Goal: Check status: Check status

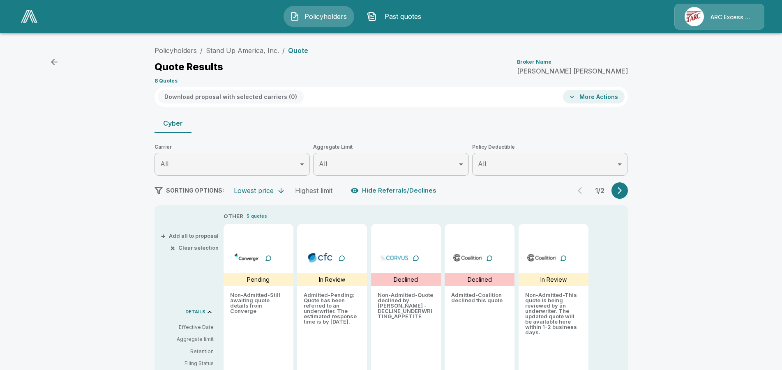
scroll to position [144, 0]
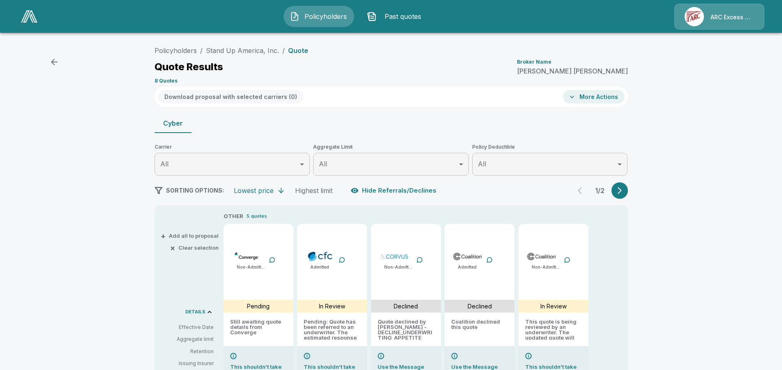
click at [30, 20] on img at bounding box center [29, 16] width 16 height 12
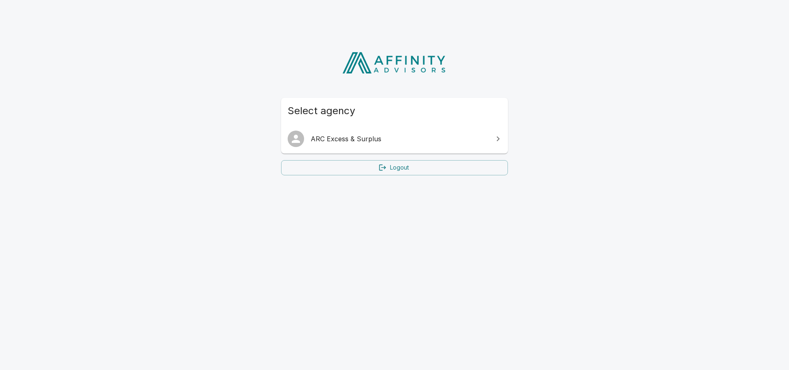
click at [351, 139] on span "ARC Excess & Surplus" at bounding box center [400, 139] width 178 height 10
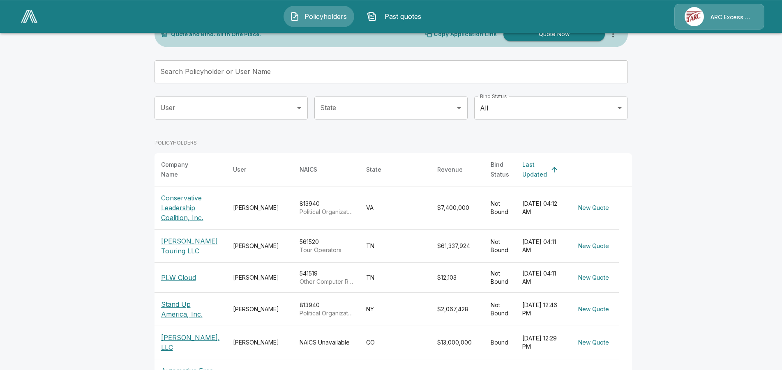
scroll to position [42, 0]
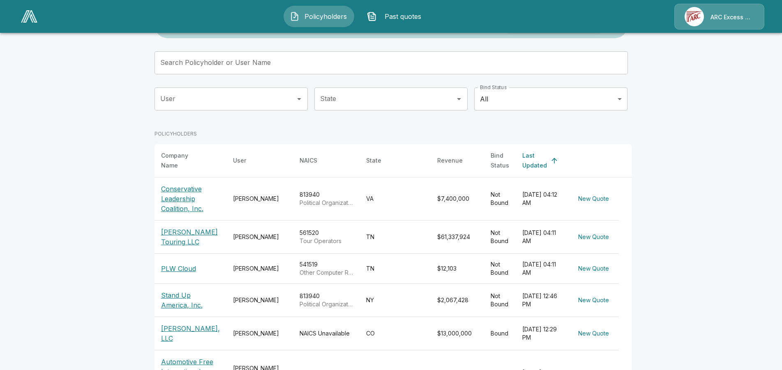
click at [203, 291] on p "Stand Up America, Inc." at bounding box center [190, 301] width 59 height 20
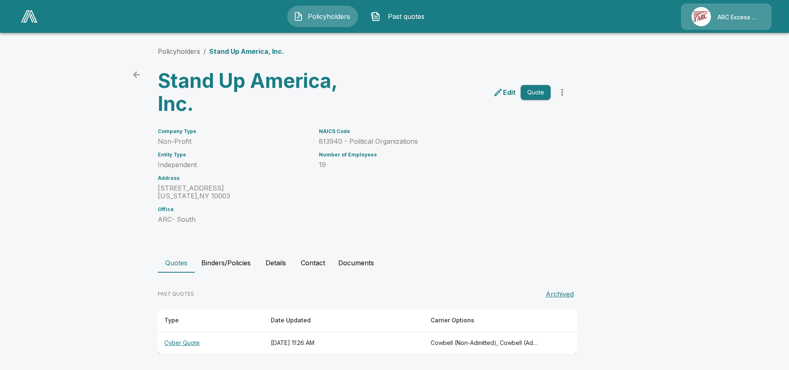
click at [186, 342] on th "Cyber Quote" at bounding box center [211, 344] width 106 height 22
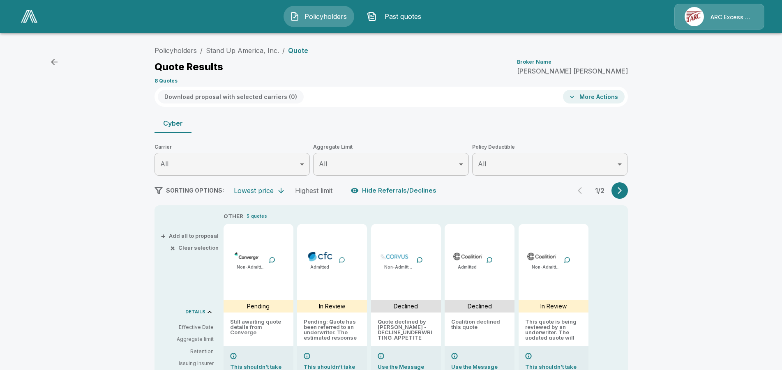
click at [345, 259] on div at bounding box center [342, 260] width 7 height 7
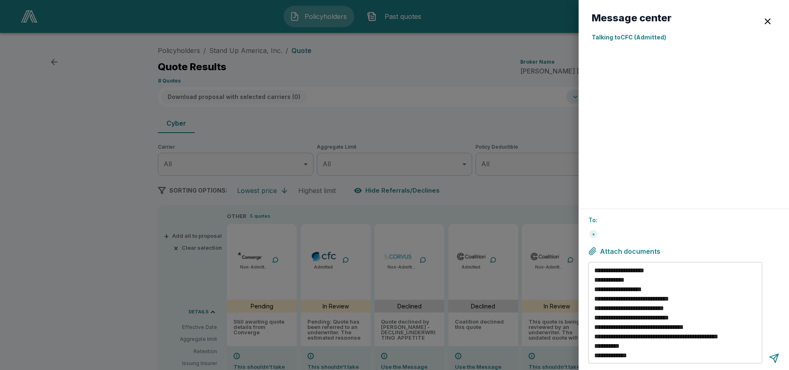
click at [749, 337] on textarea "**********" at bounding box center [676, 313] width 165 height 95
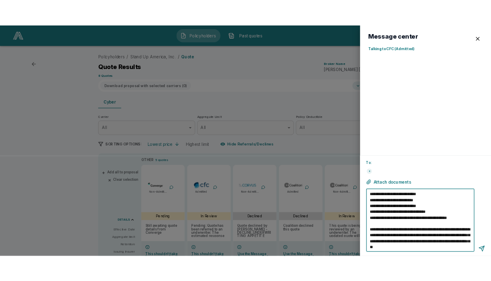
scroll to position [37, 0]
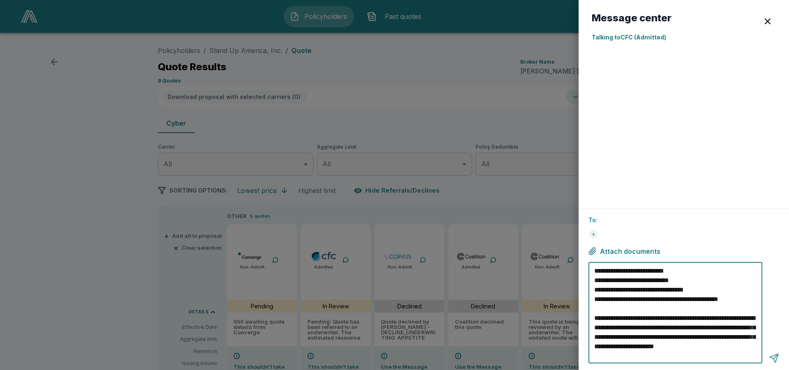
type textarea "**********"
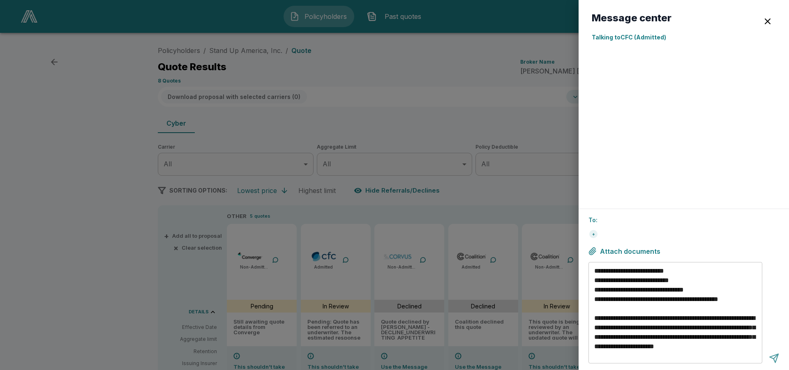
click at [774, 357] on div at bounding box center [774, 358] width 10 height 10
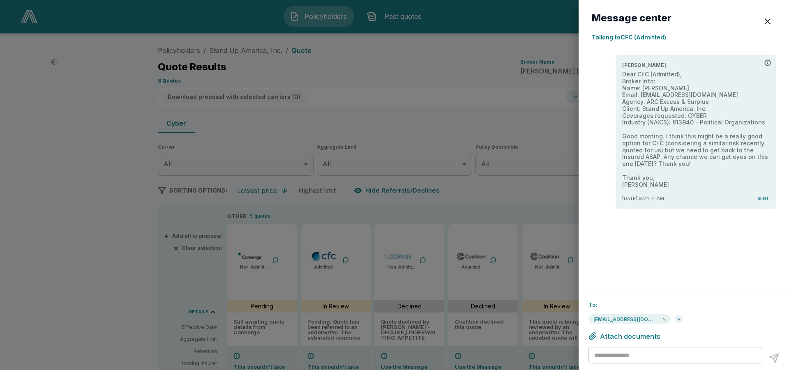
click at [767, 23] on div "button" at bounding box center [768, 21] width 10 height 10
